Goal: Information Seeking & Learning: Find specific fact

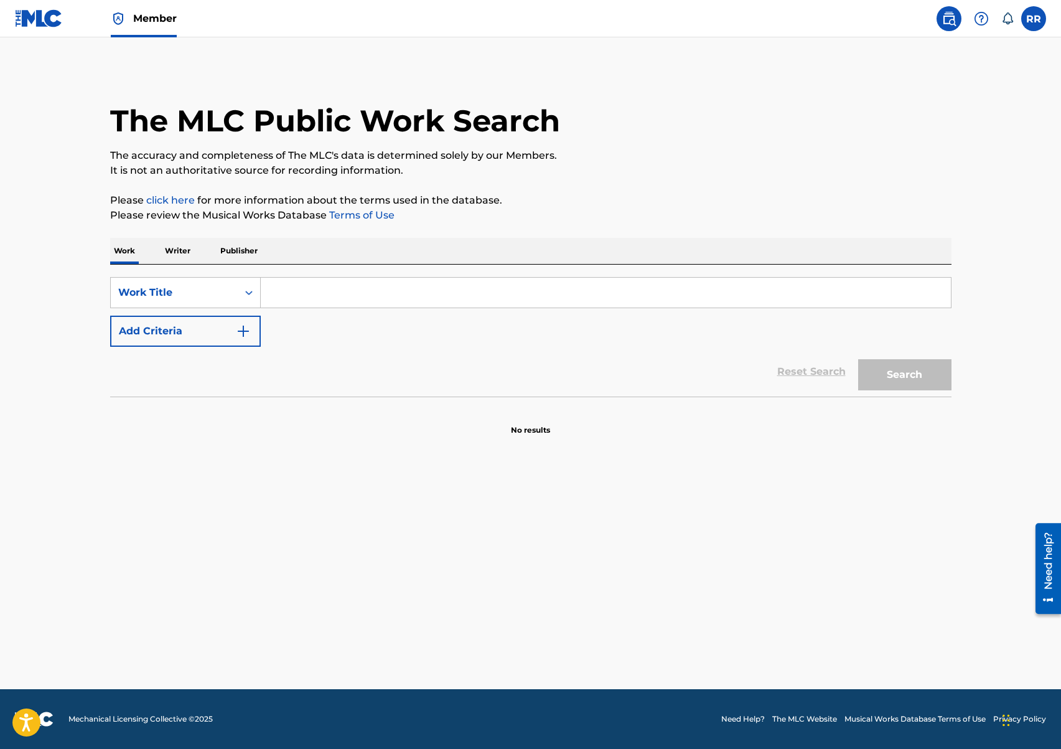
drag, startPoint x: 179, startPoint y: 250, endPoint x: 202, endPoint y: 256, distance: 24.0
click at [179, 250] on p "Writer" at bounding box center [177, 251] width 33 height 26
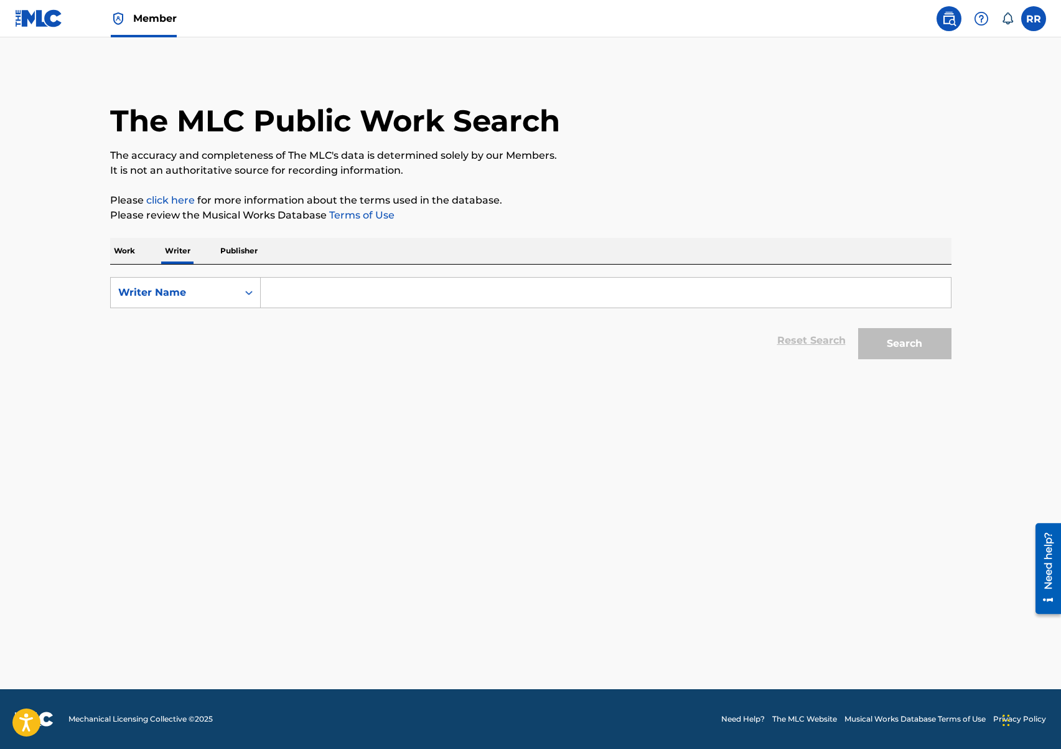
click at [322, 283] on input "Search Form" at bounding box center [606, 293] width 690 height 30
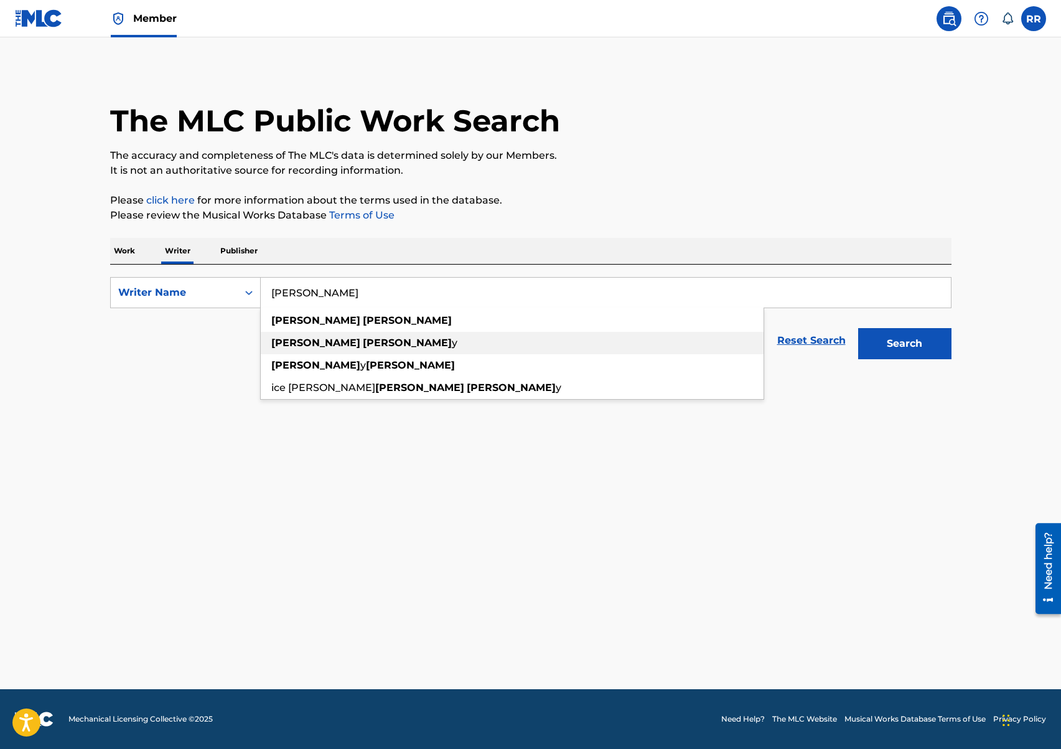
click at [452, 345] on span "y" at bounding box center [455, 343] width 6 height 12
type input "[PERSON_NAME]"
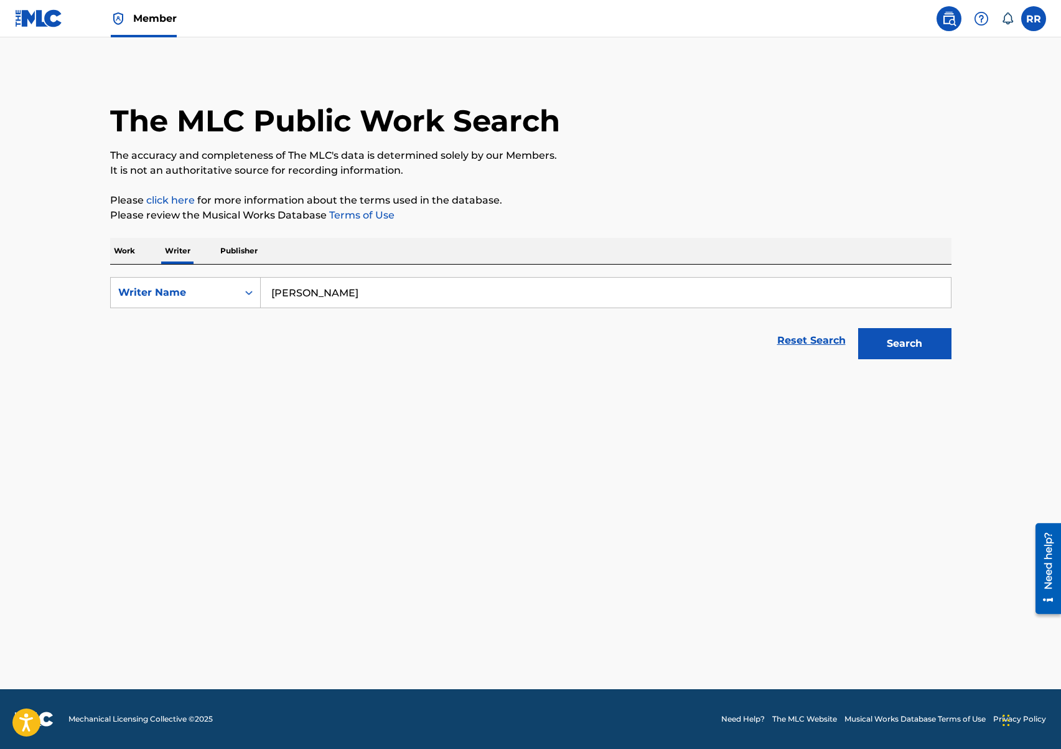
click at [905, 348] on button "Search" at bounding box center [904, 343] width 93 height 31
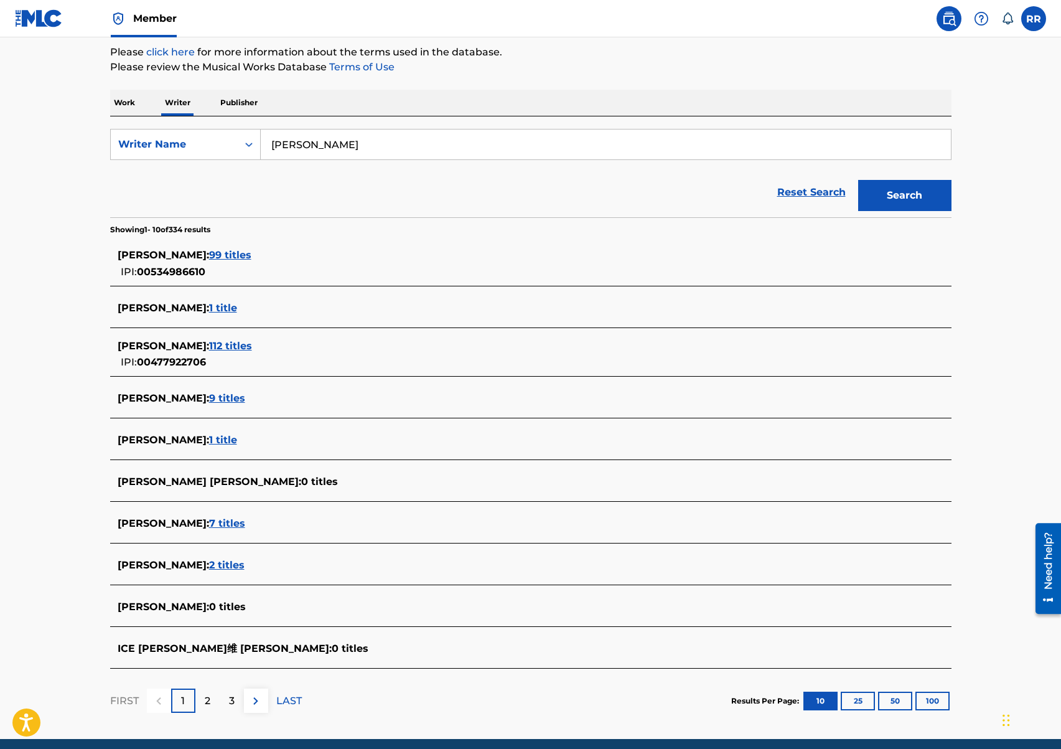
scroll to position [151, 0]
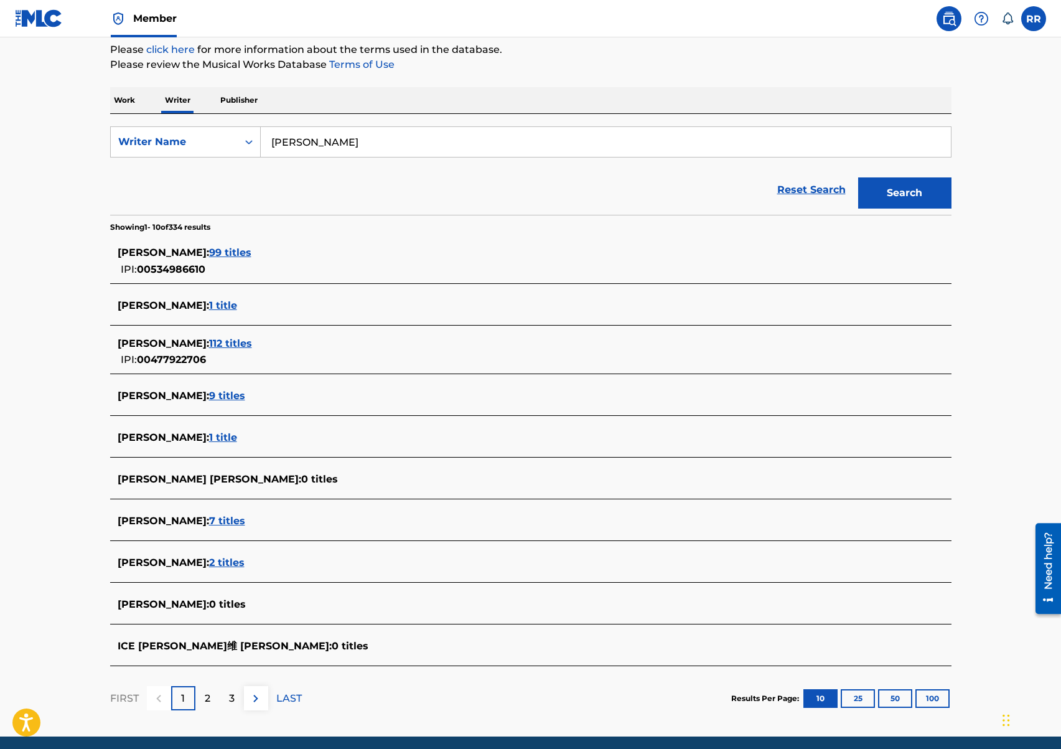
click at [237, 259] on div "[PERSON_NAME] : 99 titles" at bounding box center [515, 252] width 794 height 15
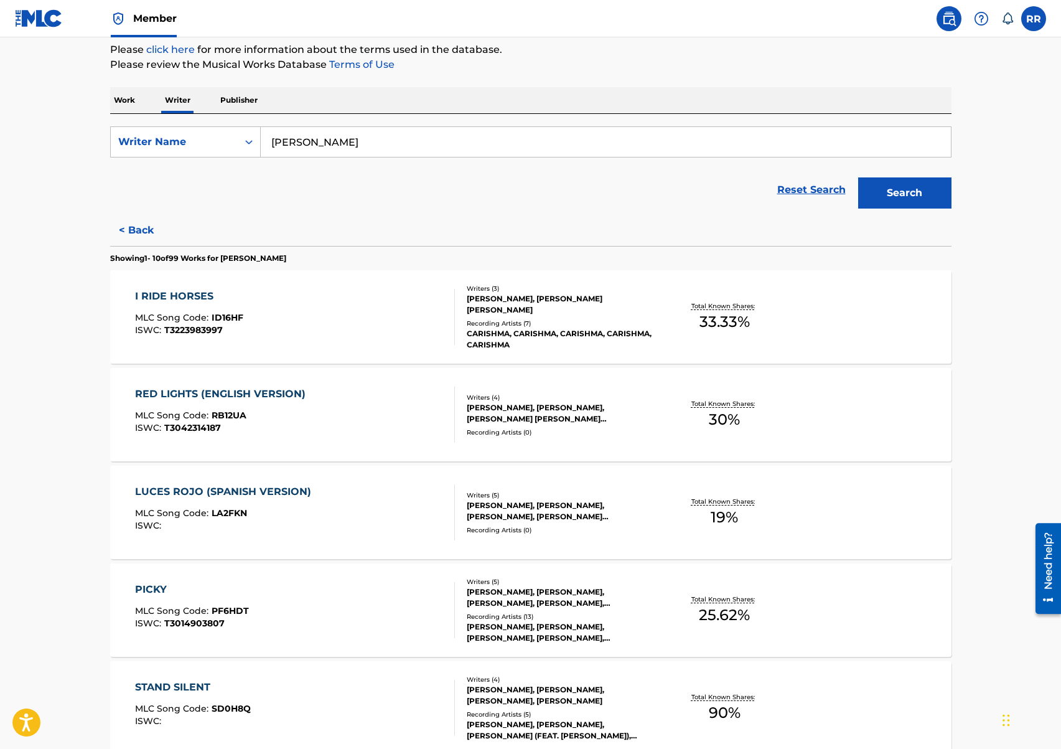
click at [563, 345] on div "CARISHMA, CARISHMA, CARISHMA, CARISHMA, CARISHMA" at bounding box center [561, 339] width 188 height 22
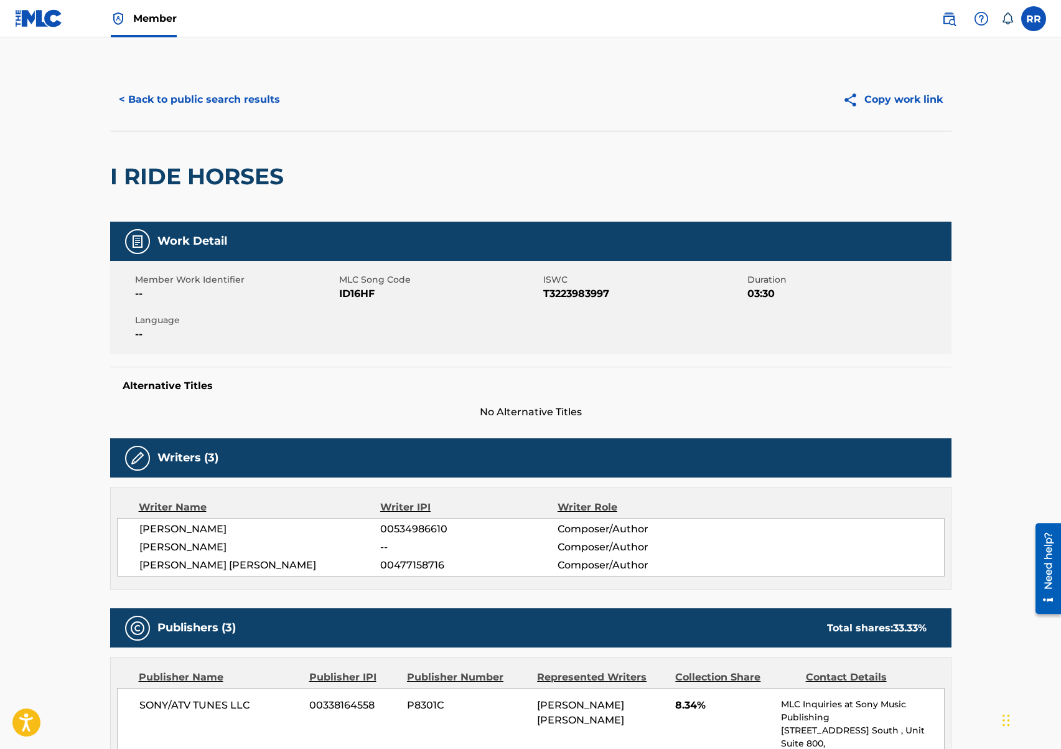
click at [214, 100] on button "< Back to public search results" at bounding box center [199, 99] width 179 height 31
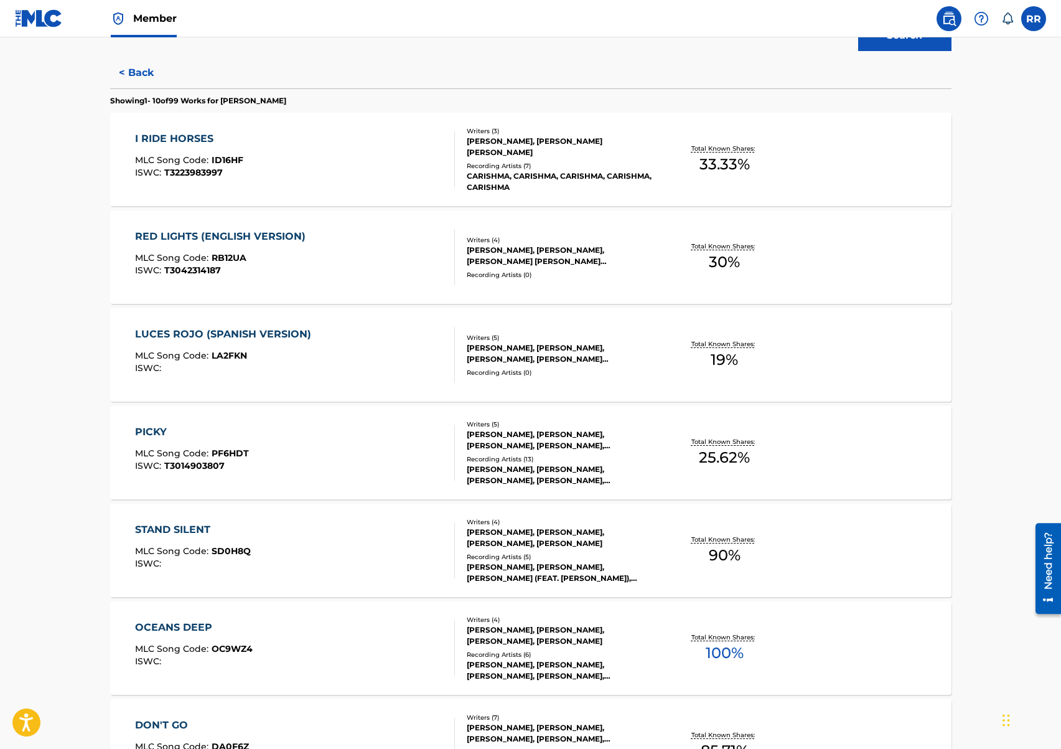
scroll to position [318, 0]
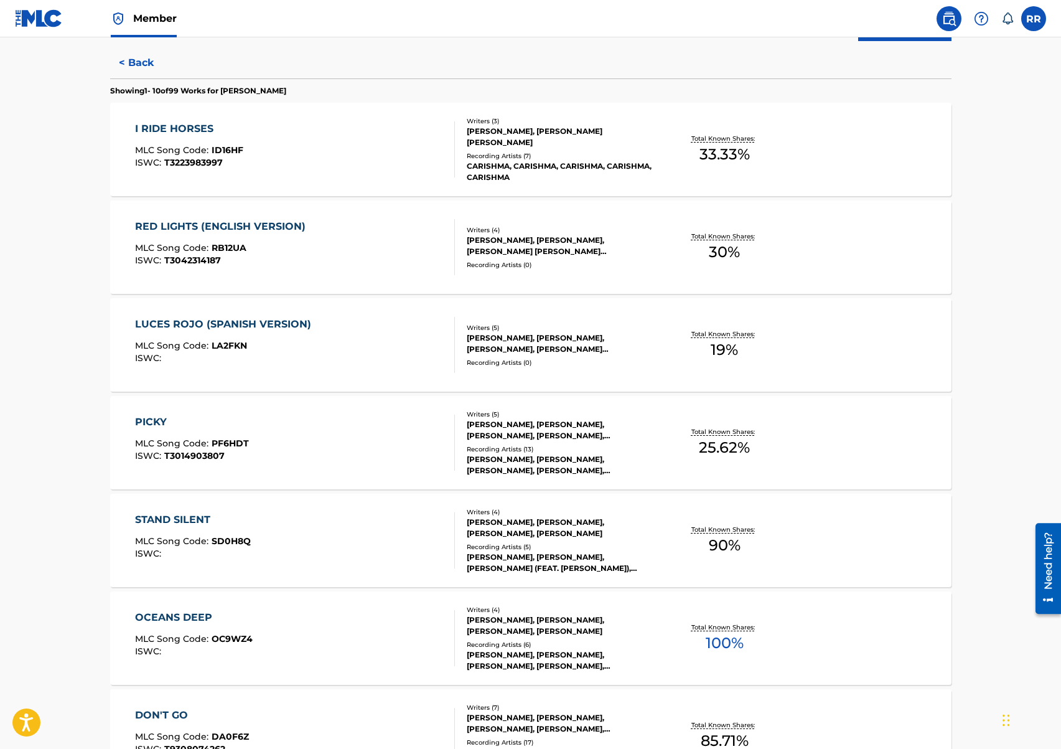
click at [604, 447] on div "Recording Artists ( 13 )" at bounding box center [561, 448] width 188 height 9
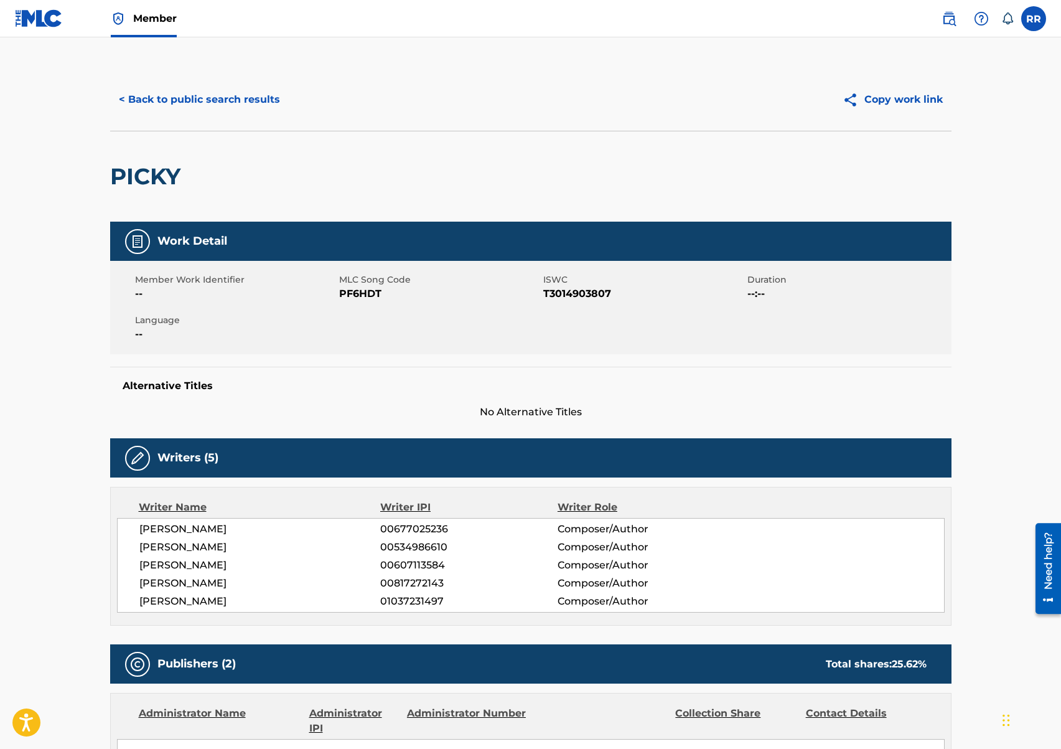
click at [192, 99] on button "< Back to public search results" at bounding box center [199, 99] width 179 height 31
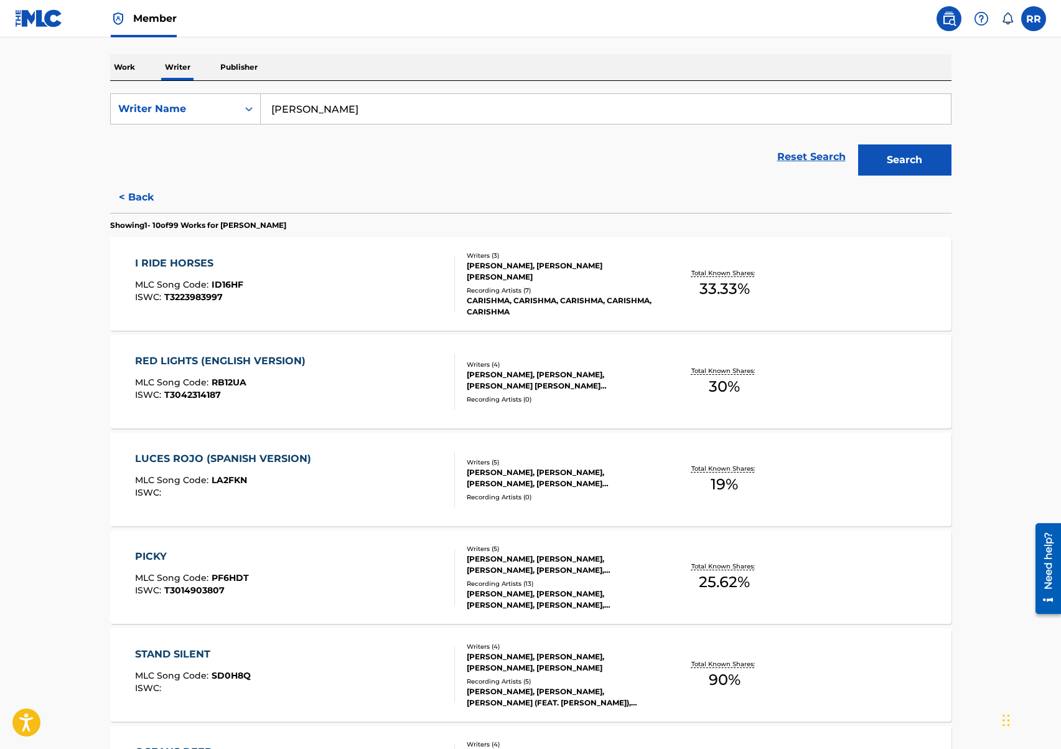
scroll to position [436, 0]
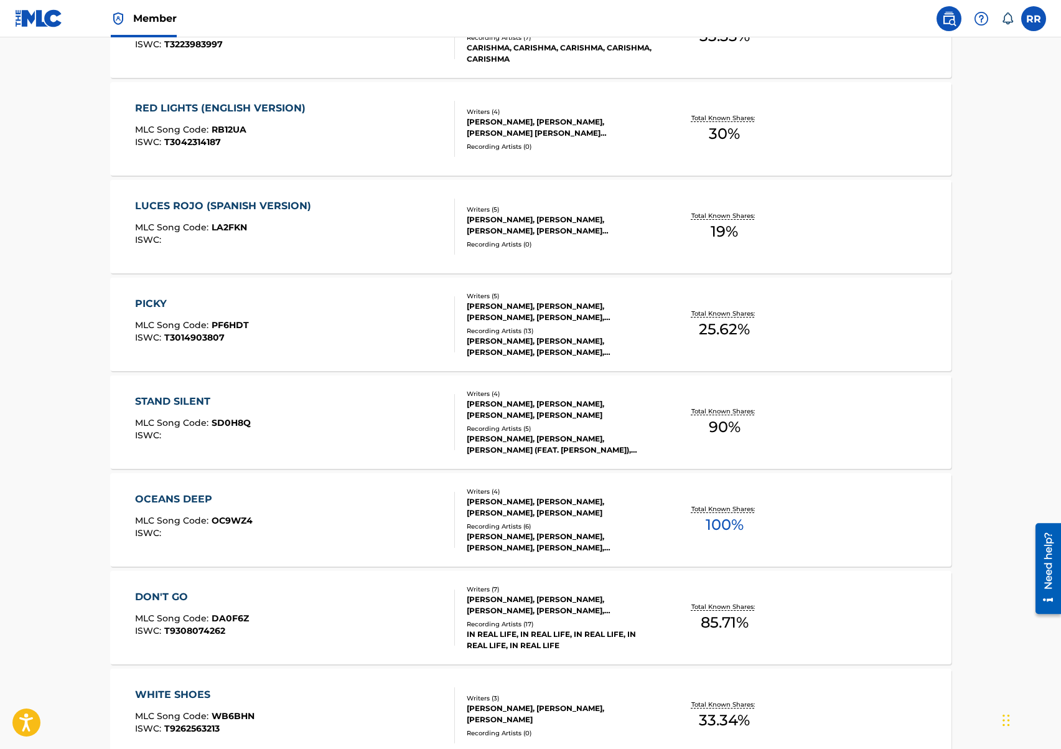
click at [567, 425] on div "Recording Artists ( 5 )" at bounding box center [561, 428] width 188 height 9
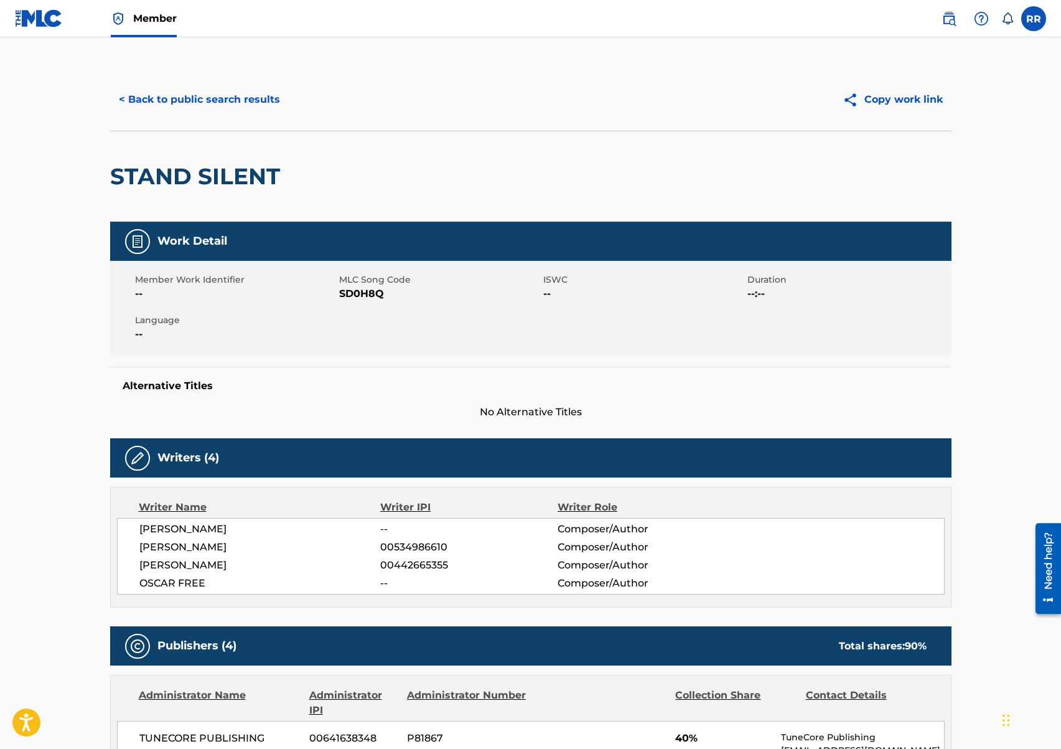
click at [194, 95] on button "< Back to public search results" at bounding box center [199, 99] width 179 height 31
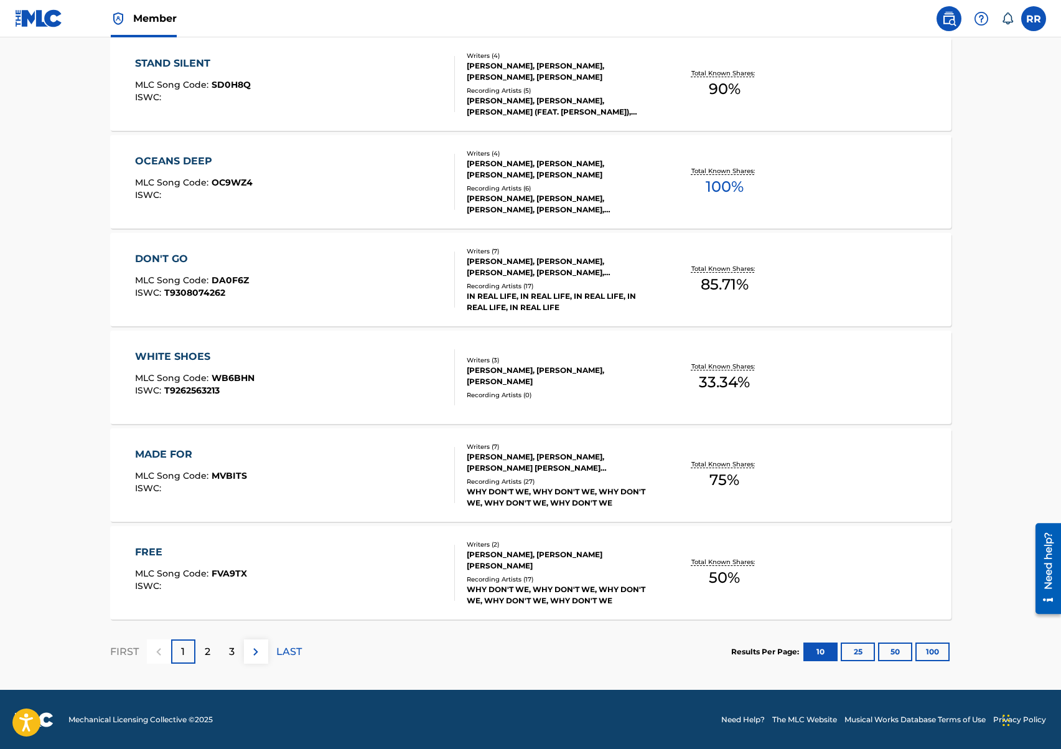
scroll to position [775, 0]
click at [574, 487] on div "WHY DON'T WE, WHY DON'T WE, WHY DON'T WE, WHY DON'T WE, WHY DON'T WE" at bounding box center [561, 496] width 188 height 22
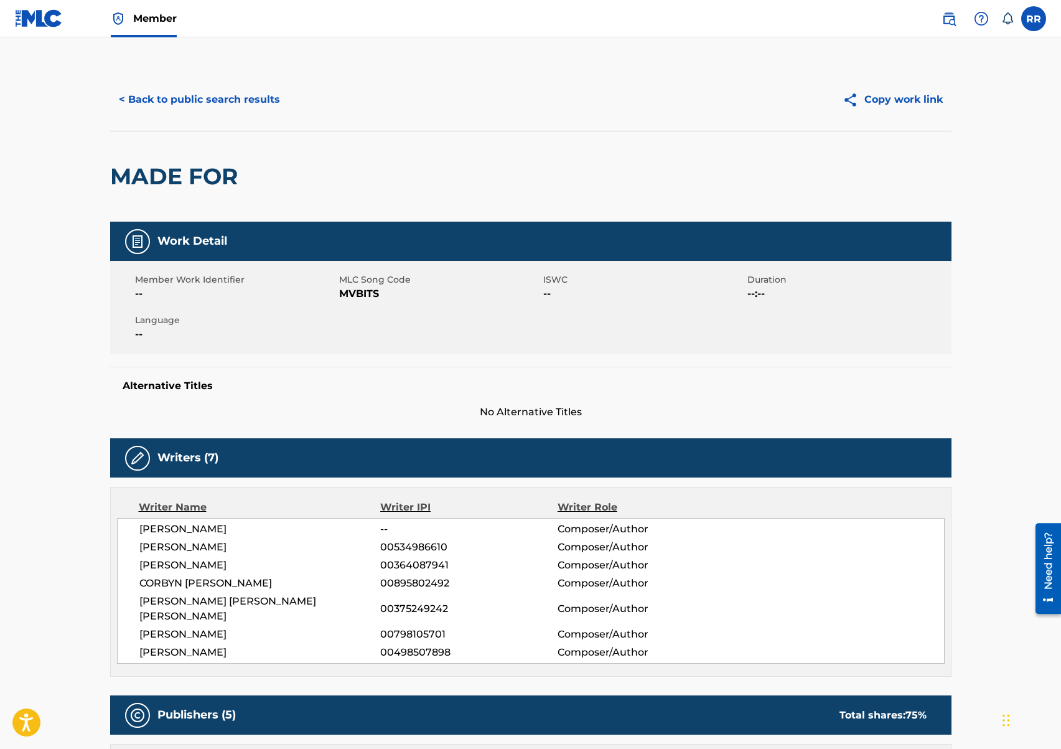
click at [227, 102] on button "< Back to public search results" at bounding box center [199, 99] width 179 height 31
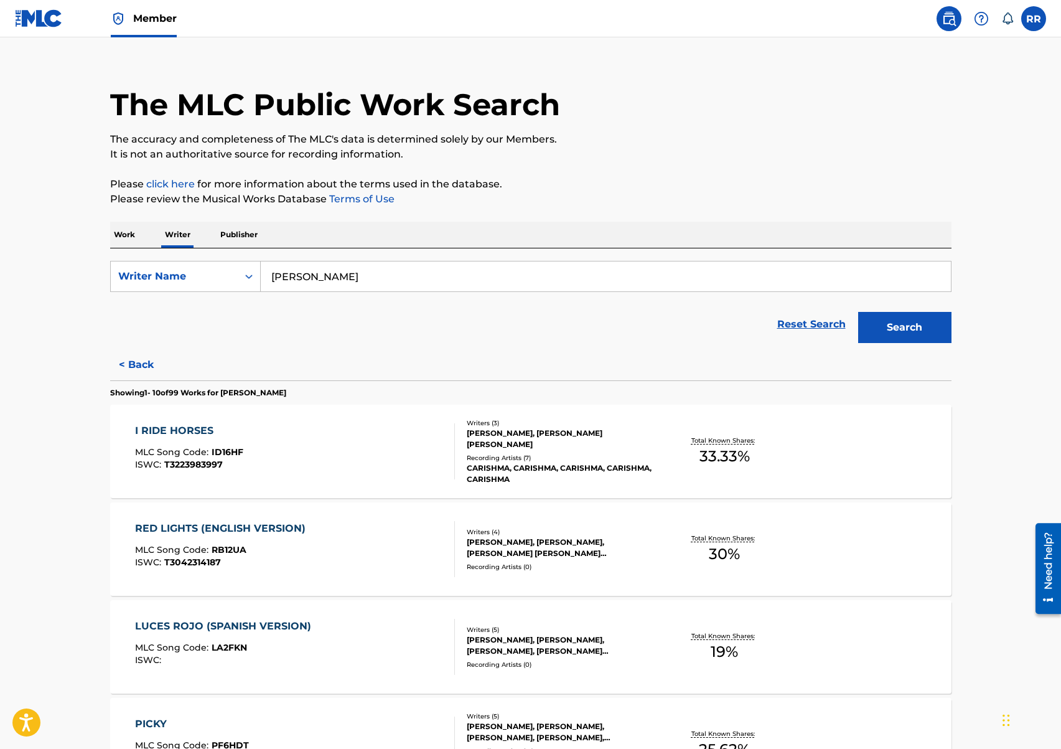
scroll to position [775, 0]
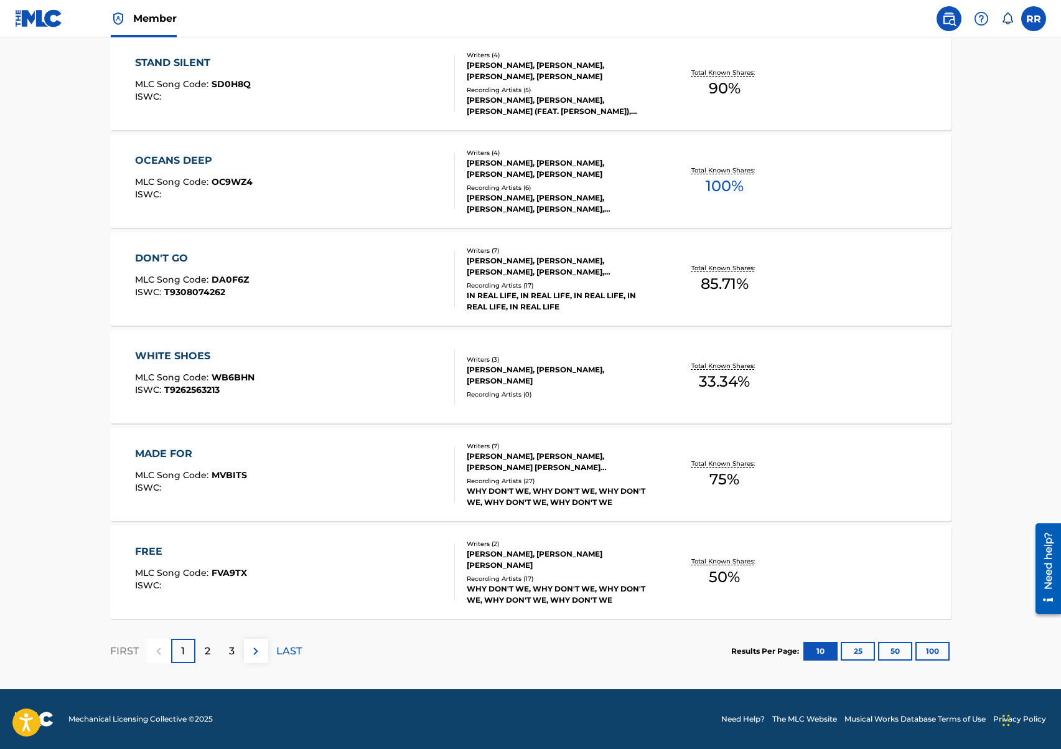
click at [495, 583] on div "WHY DON'T WE, WHY DON'T WE, WHY DON'T WE, WHY DON'T WE, WHY DON'T WE" at bounding box center [561, 594] width 188 height 22
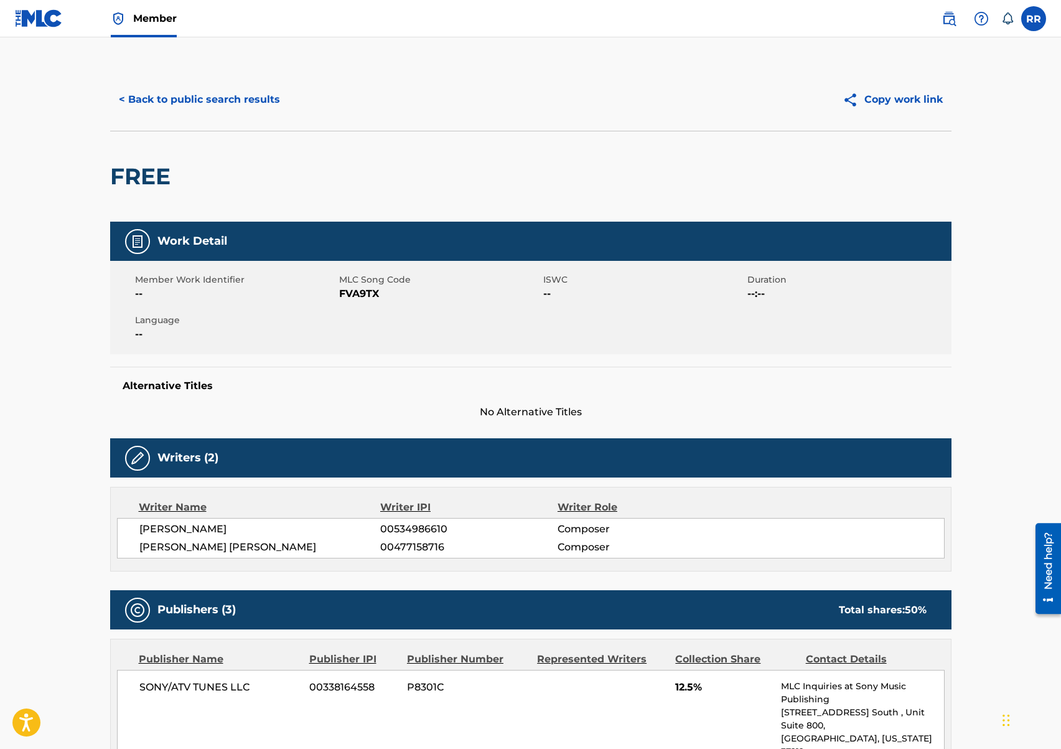
click at [207, 102] on button "< Back to public search results" at bounding box center [199, 99] width 179 height 31
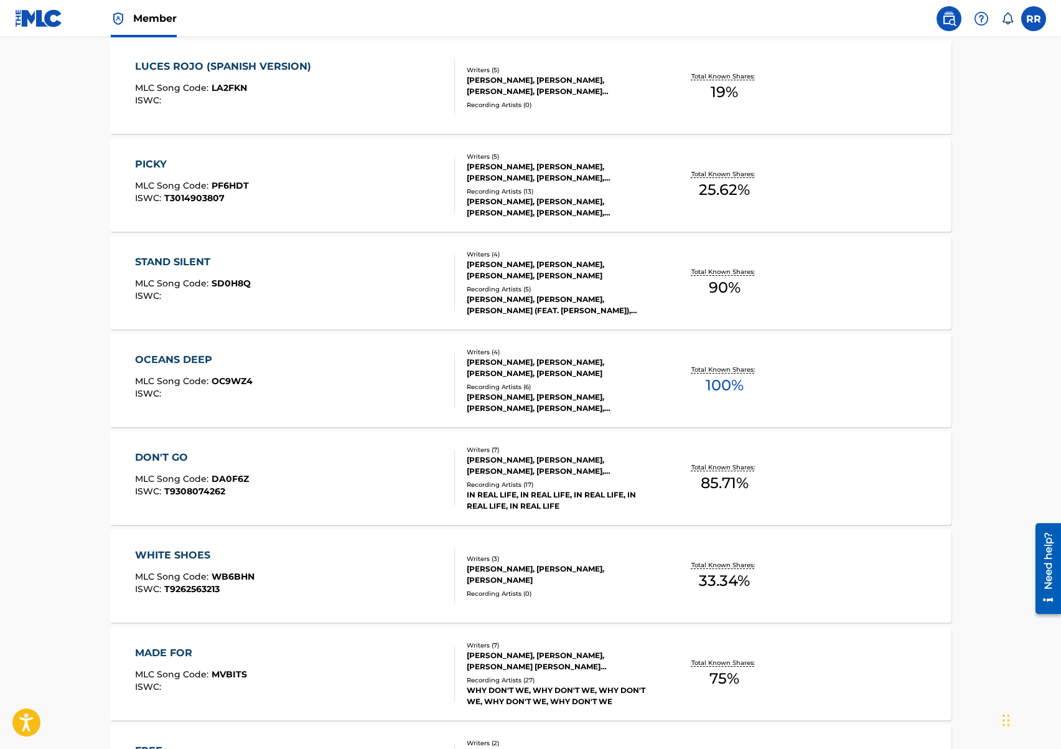
scroll to position [775, 0]
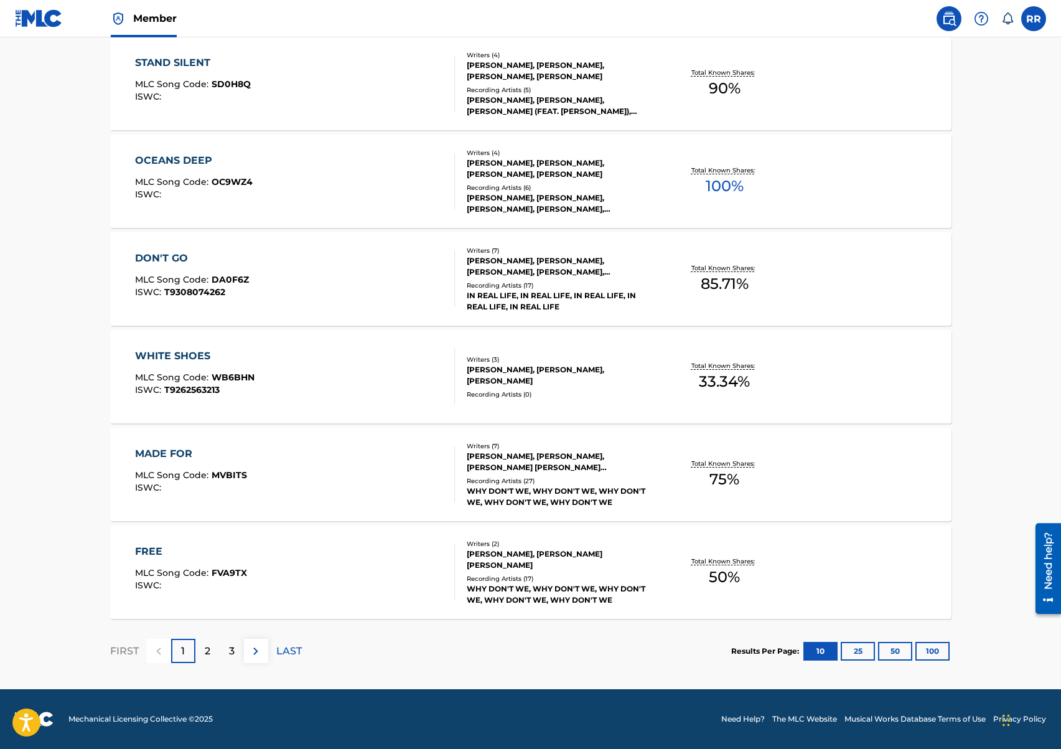
click at [925, 653] on button "100" at bounding box center [932, 651] width 34 height 19
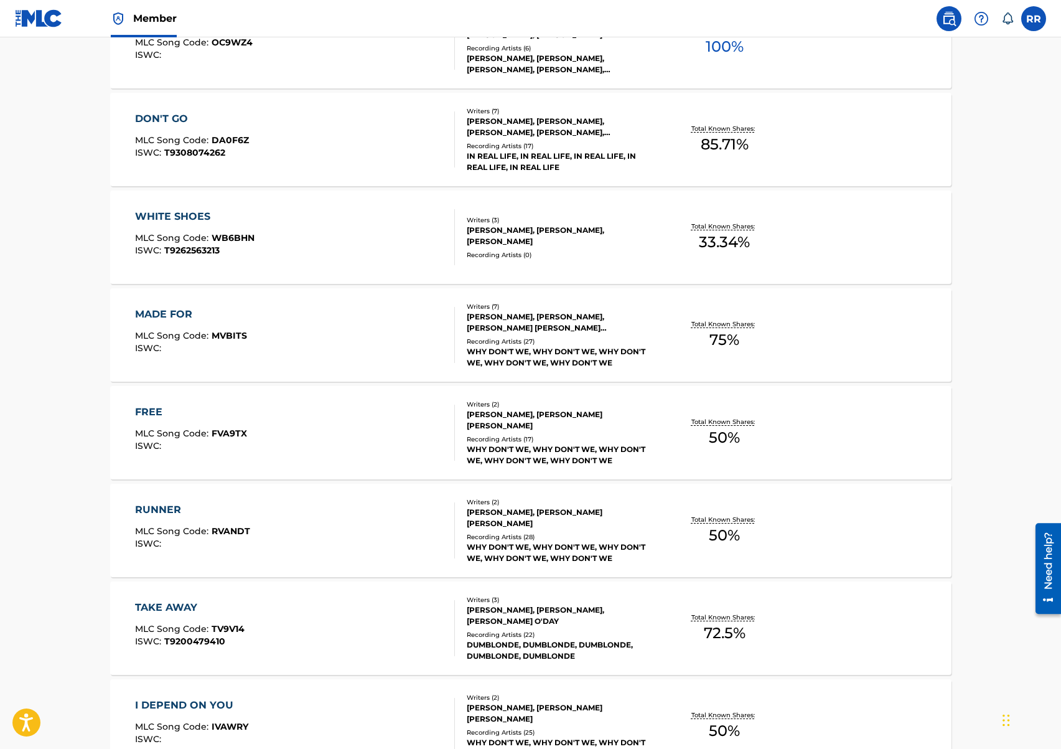
scroll to position [915, 0]
click at [550, 343] on div "Recording Artists ( 27 )" at bounding box center [561, 340] width 188 height 9
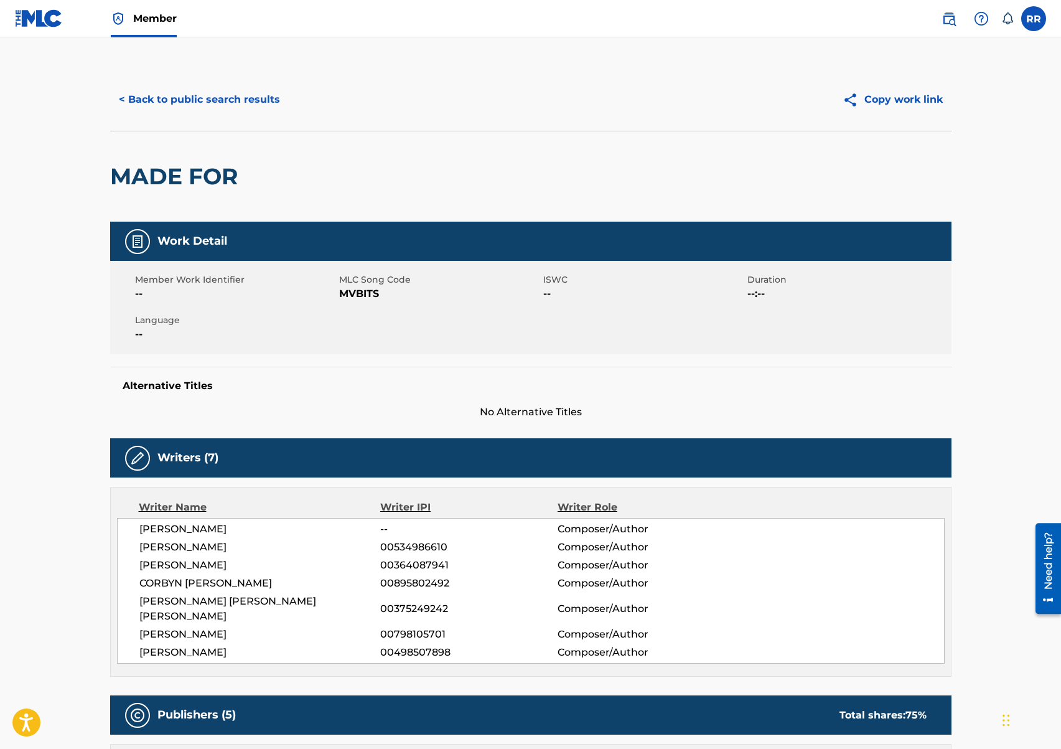
click at [174, 105] on button "< Back to public search results" at bounding box center [199, 99] width 179 height 31
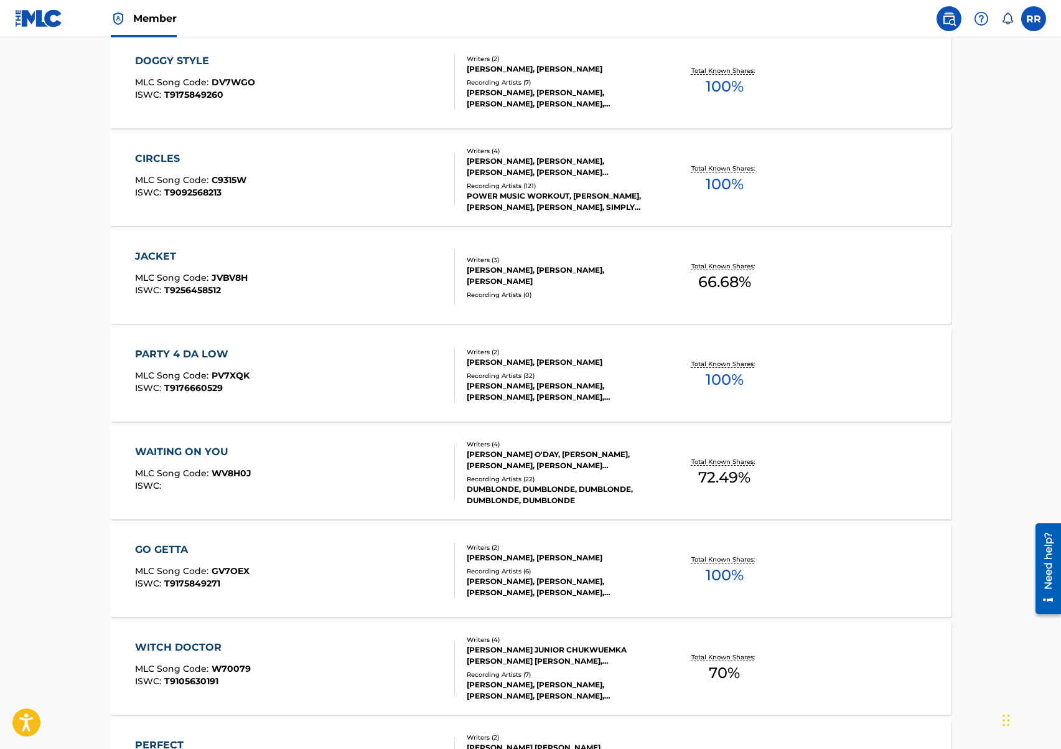
scroll to position [2732, 0]
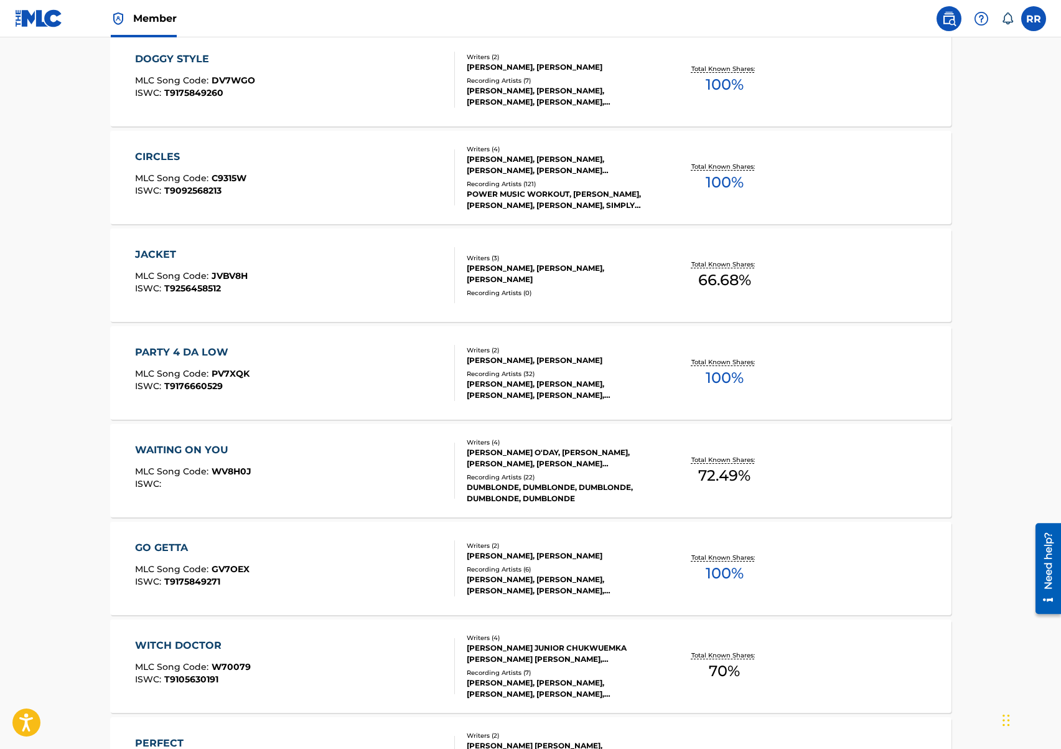
click at [559, 372] on div "Recording Artists ( 32 )" at bounding box center [561, 373] width 188 height 9
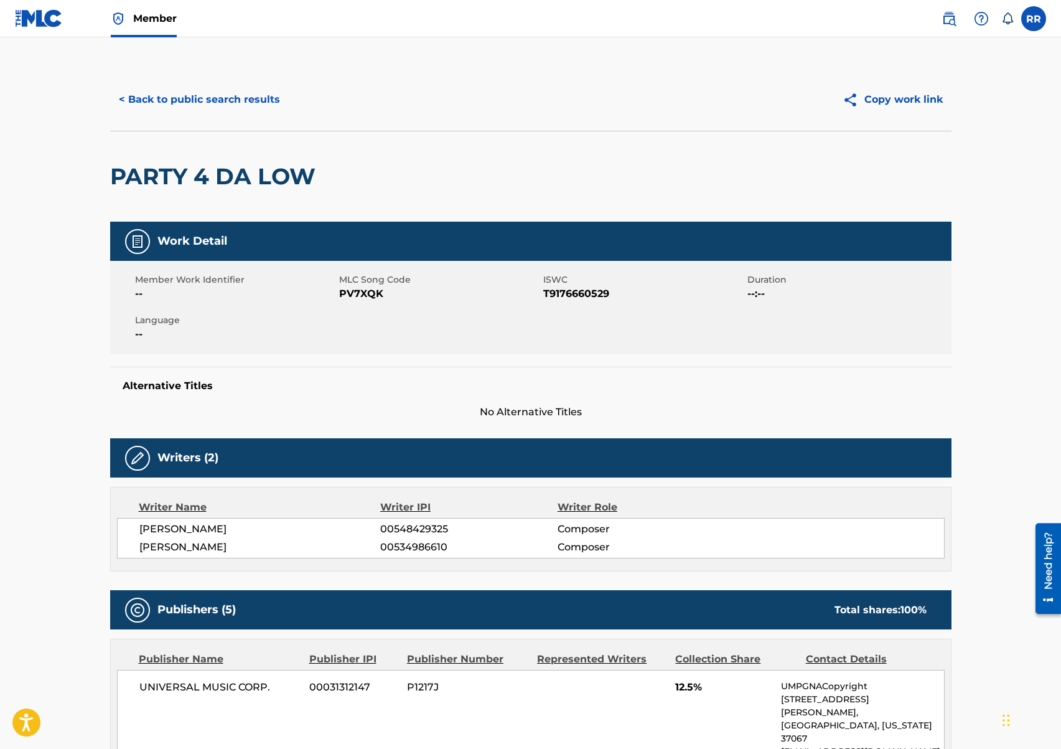
click at [195, 104] on button "< Back to public search results" at bounding box center [199, 99] width 179 height 31
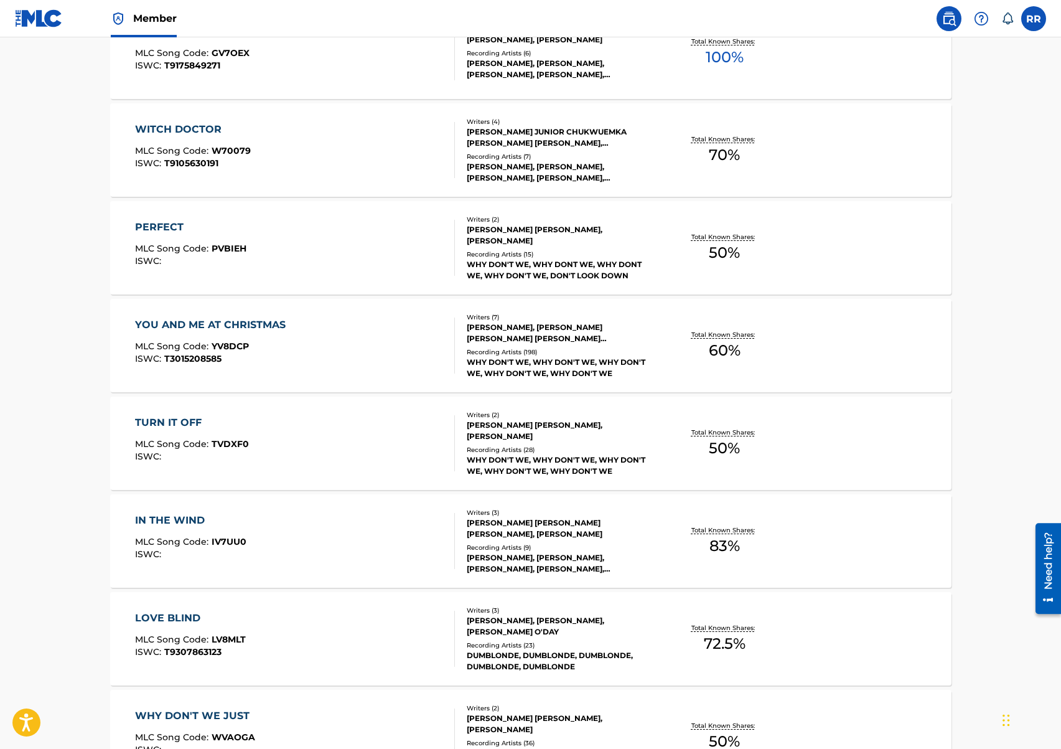
scroll to position [3249, 0]
click at [551, 366] on div "WHY DON'T WE, WHY DON'T WE, WHY DON'T WE, WHY DON'T WE, WHY DON'T WE" at bounding box center [561, 366] width 188 height 22
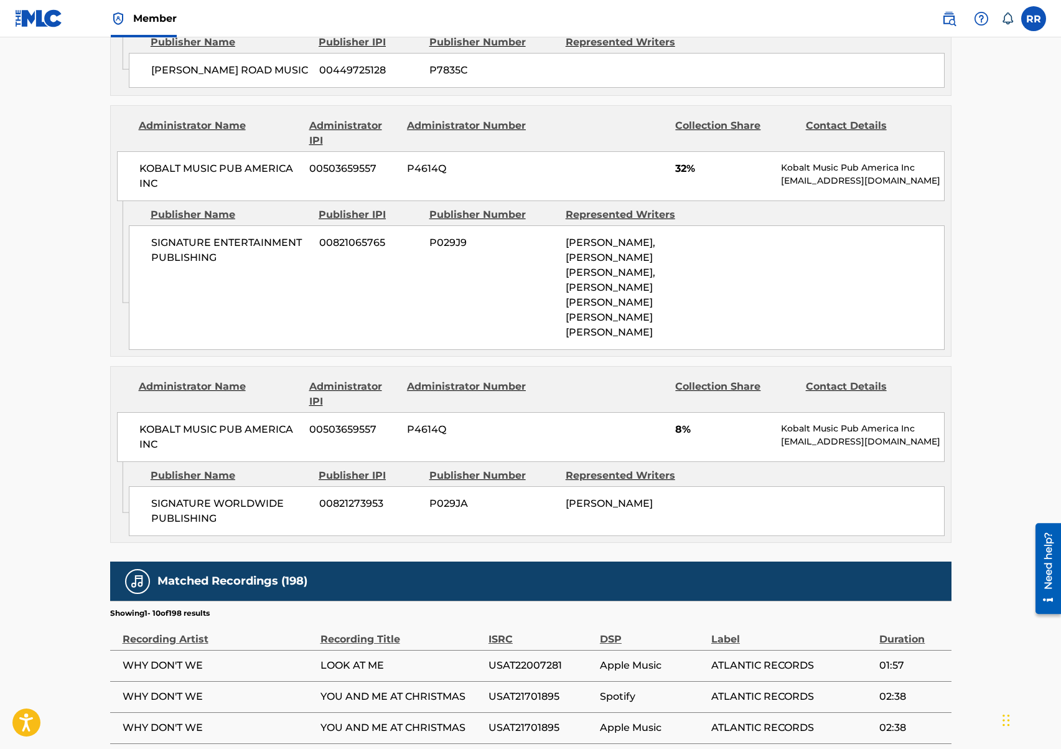
scroll to position [1404, 0]
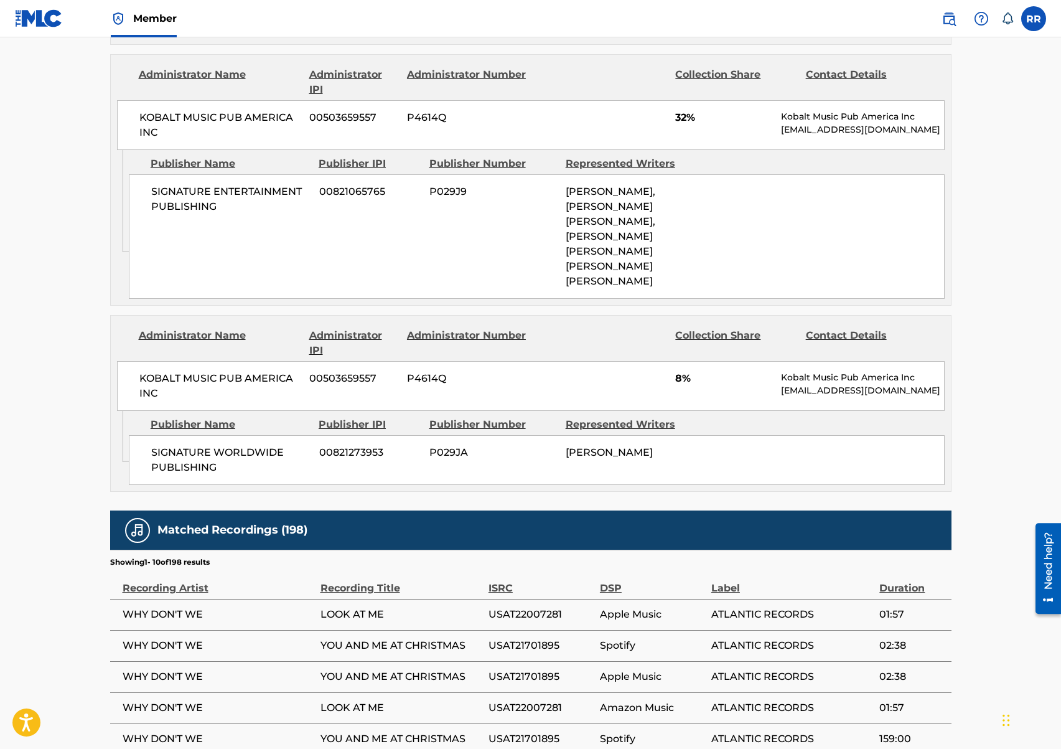
click at [132, 607] on span "WHY DON'T WE" at bounding box center [219, 614] width 192 height 15
copy div "WHY DON'T WE"
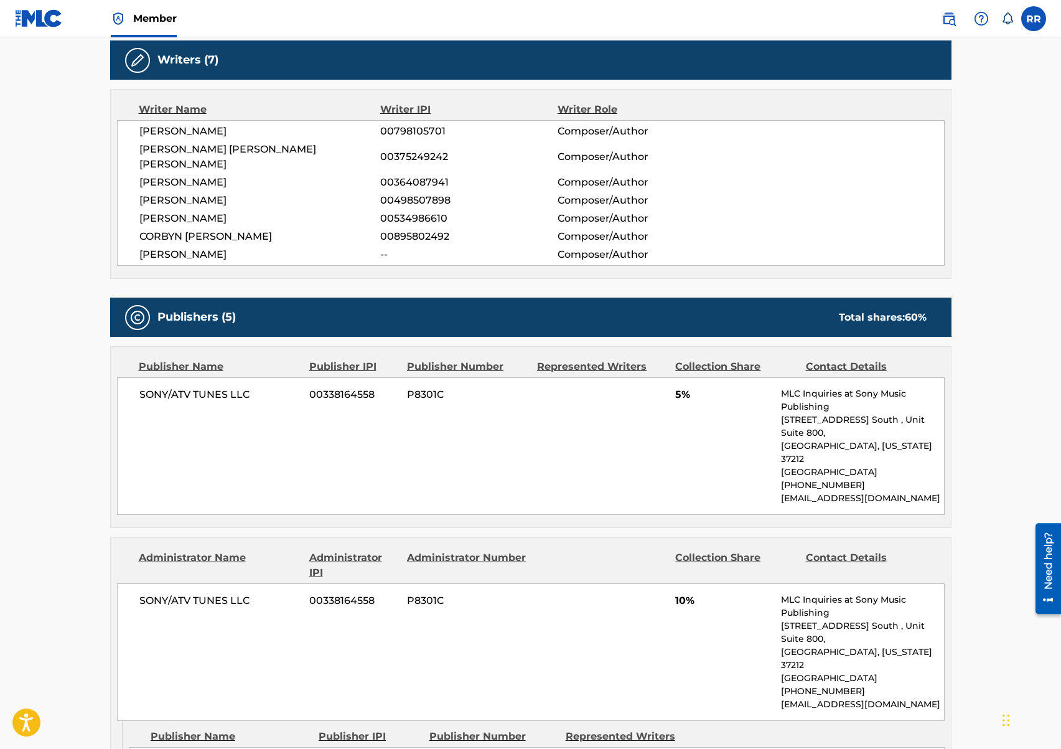
scroll to position [0, 0]
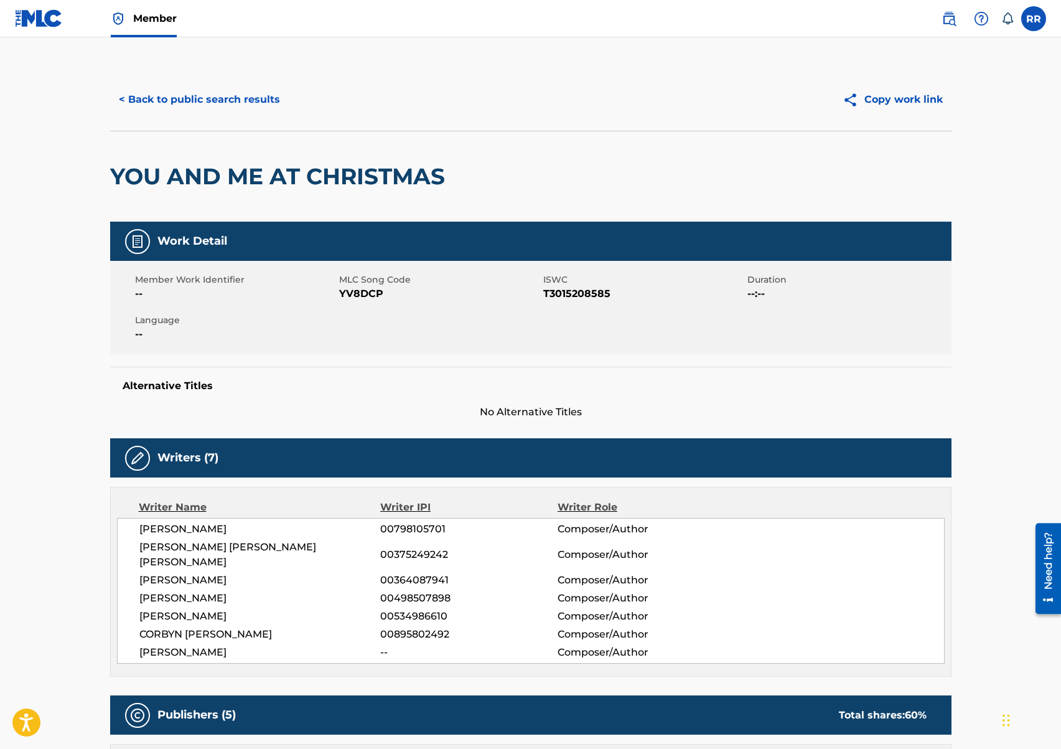
click at [192, 103] on button "< Back to public search results" at bounding box center [199, 99] width 179 height 31
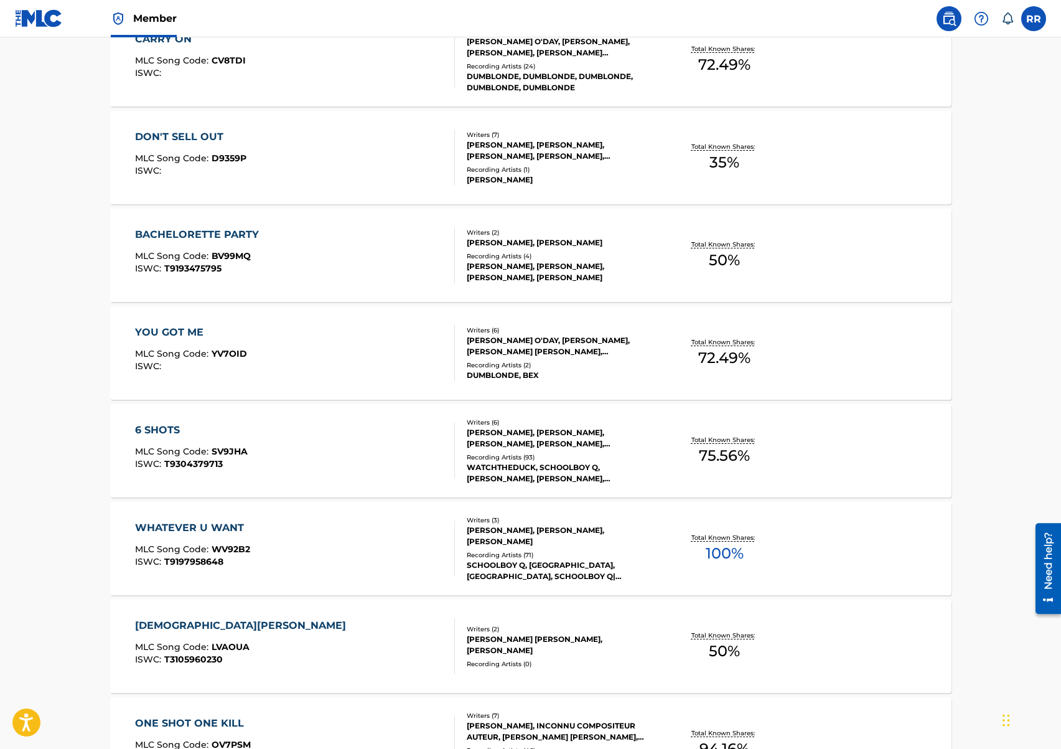
scroll to position [9014, 0]
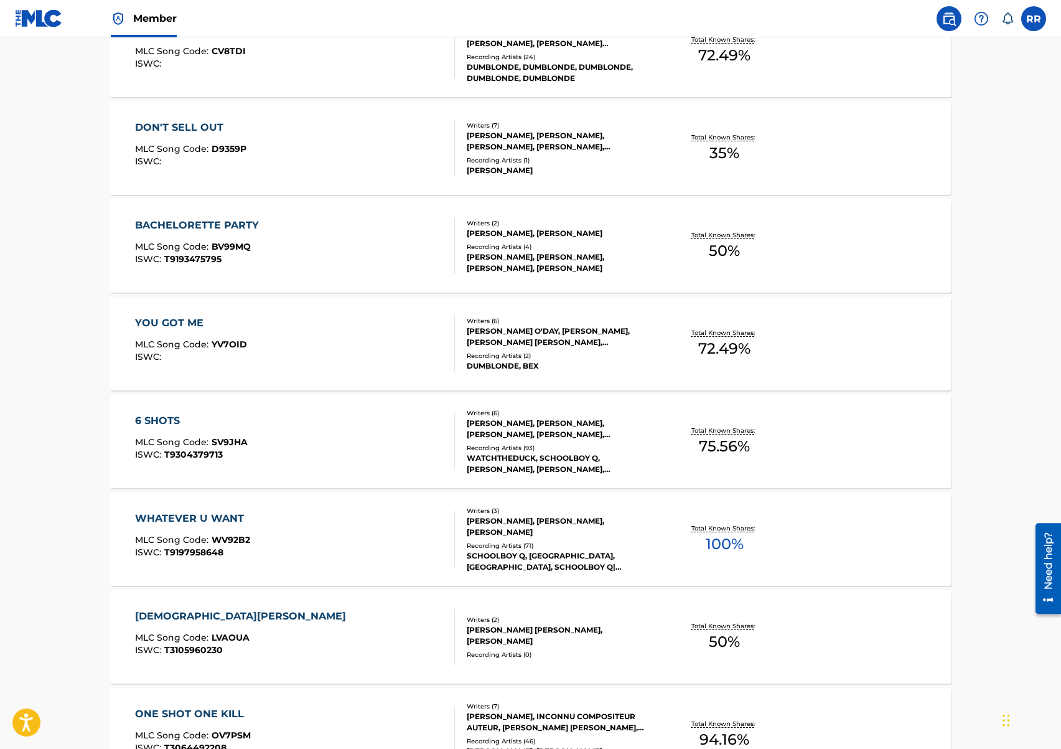
click at [558, 533] on div "[PERSON_NAME], [PERSON_NAME], [PERSON_NAME]" at bounding box center [561, 526] width 188 height 22
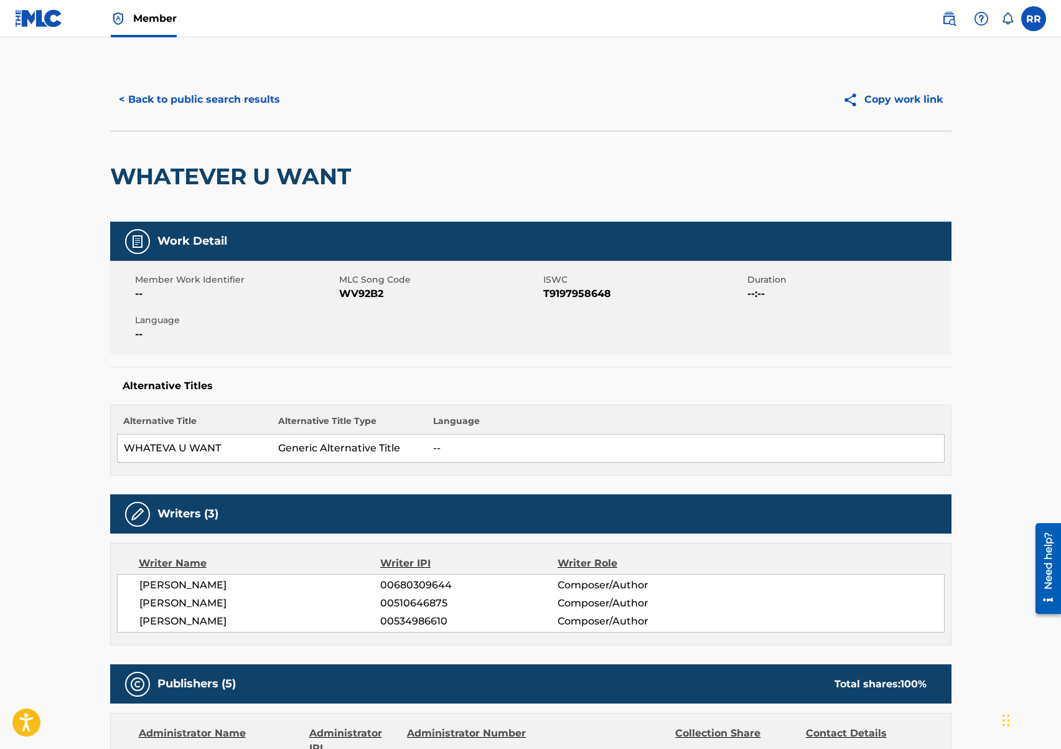
click at [199, 99] on button "< Back to public search results" at bounding box center [199, 99] width 179 height 31
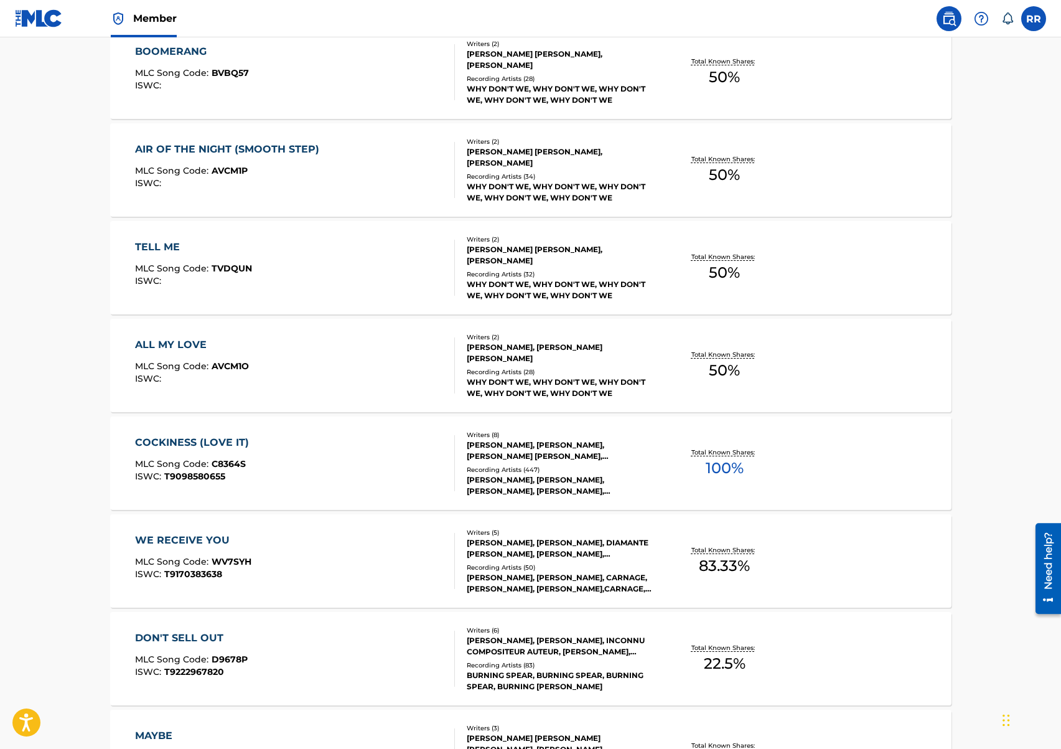
scroll to position [6973, 0]
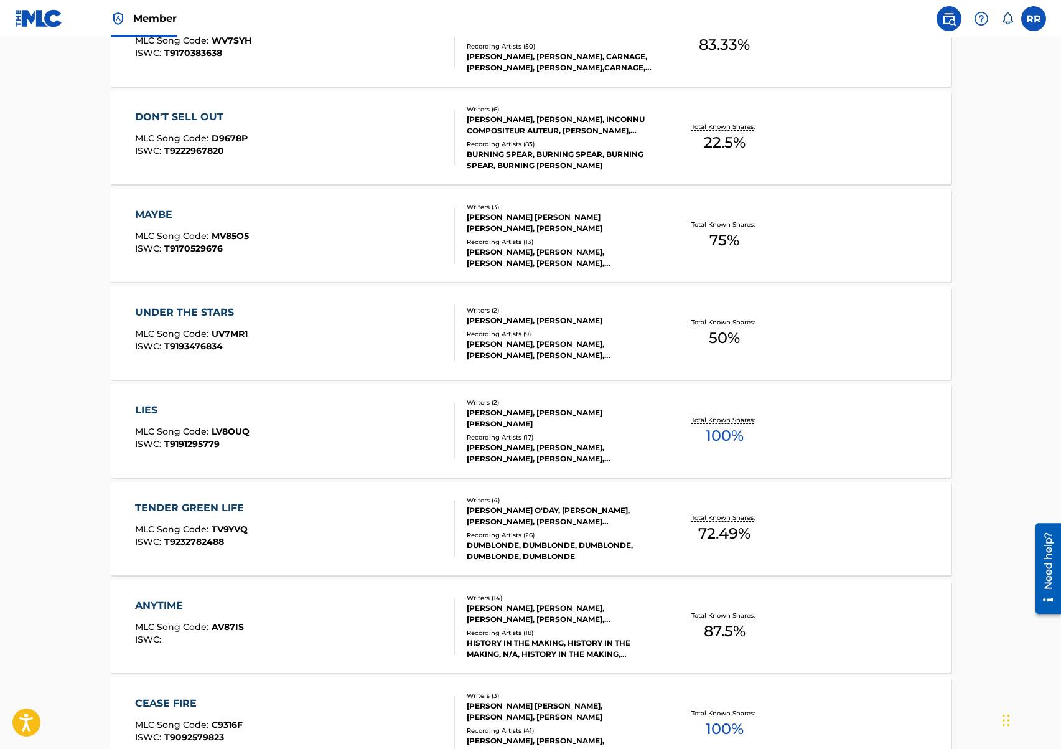
click at [571, 514] on div "[PERSON_NAME] O'DAY, [PERSON_NAME], [PERSON_NAME], [PERSON_NAME] [PERSON_NAME]" at bounding box center [561, 516] width 188 height 22
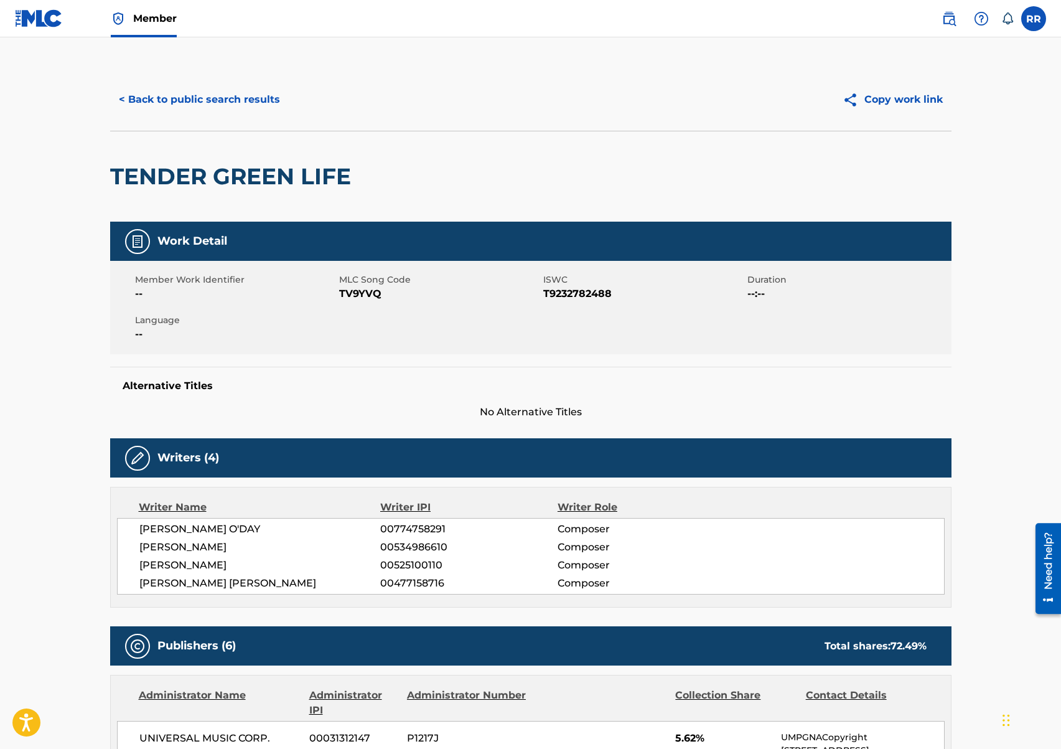
click at [231, 99] on button "< Back to public search results" at bounding box center [199, 99] width 179 height 31
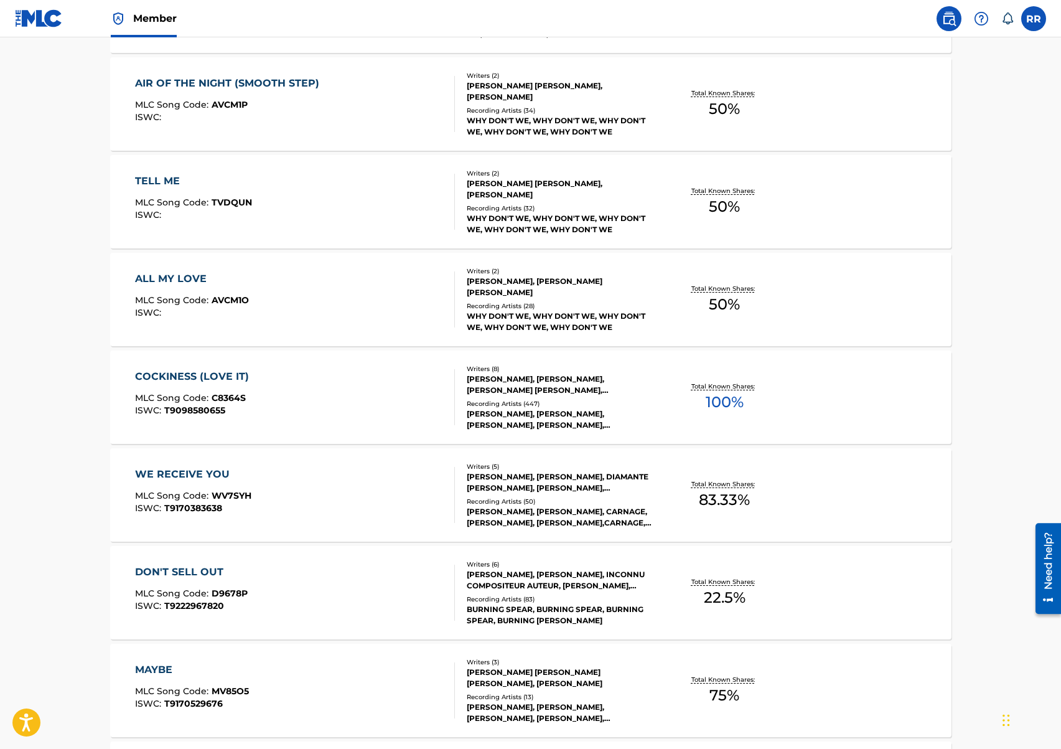
scroll to position [6510, 0]
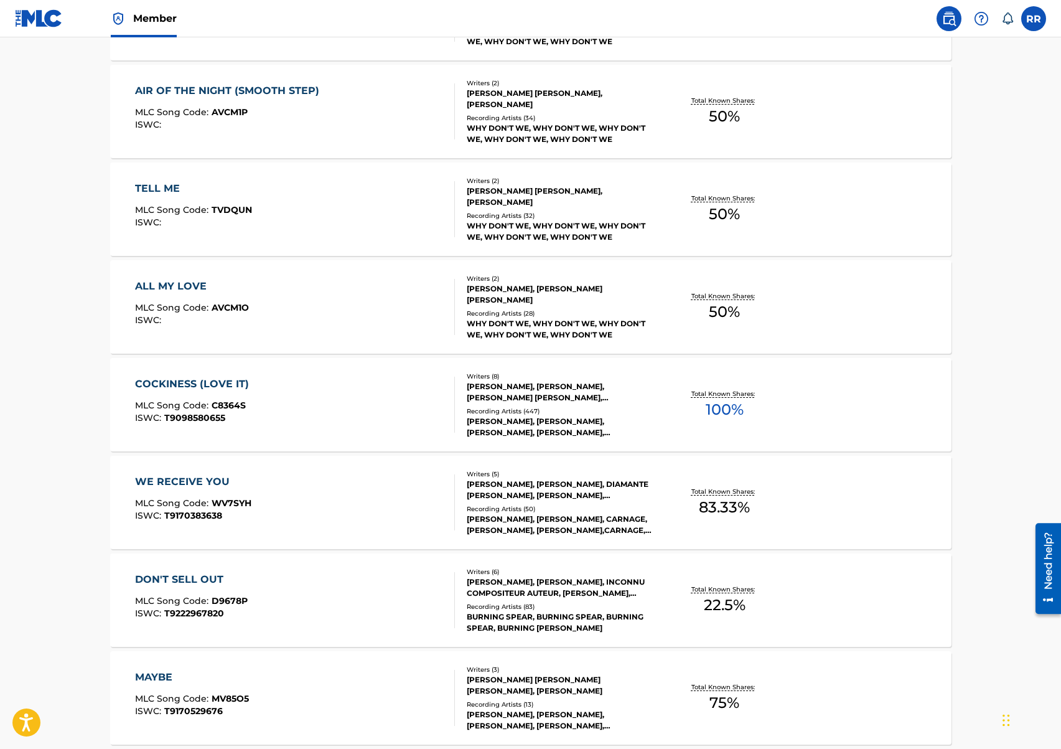
click at [569, 416] on div "[PERSON_NAME], [PERSON_NAME], [PERSON_NAME], [PERSON_NAME], [PERSON_NAME]" at bounding box center [561, 427] width 188 height 22
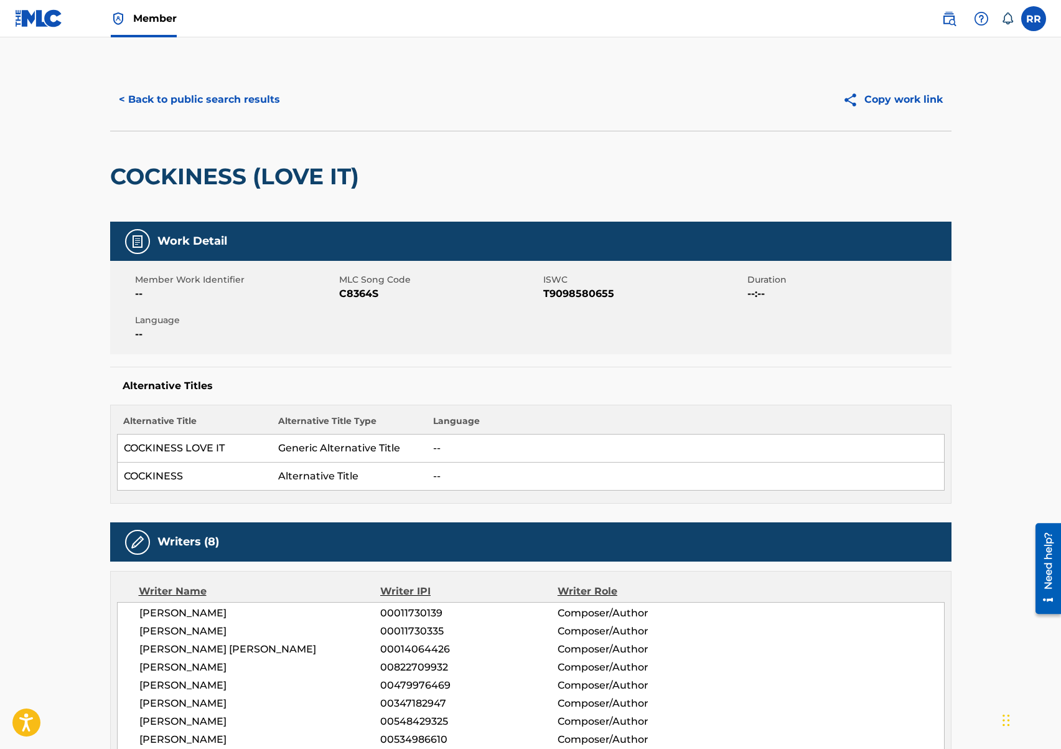
click at [230, 96] on button "< Back to public search results" at bounding box center [199, 99] width 179 height 31
